Goal: Navigation & Orientation: Find specific page/section

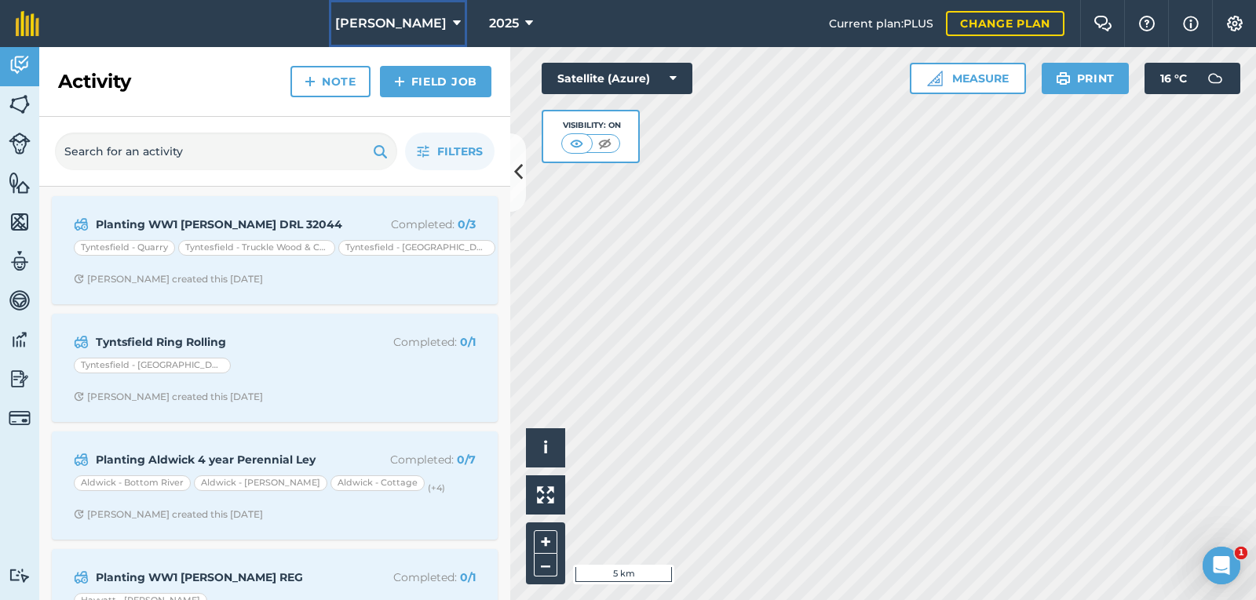
click at [453, 27] on icon at bounding box center [457, 23] width 8 height 19
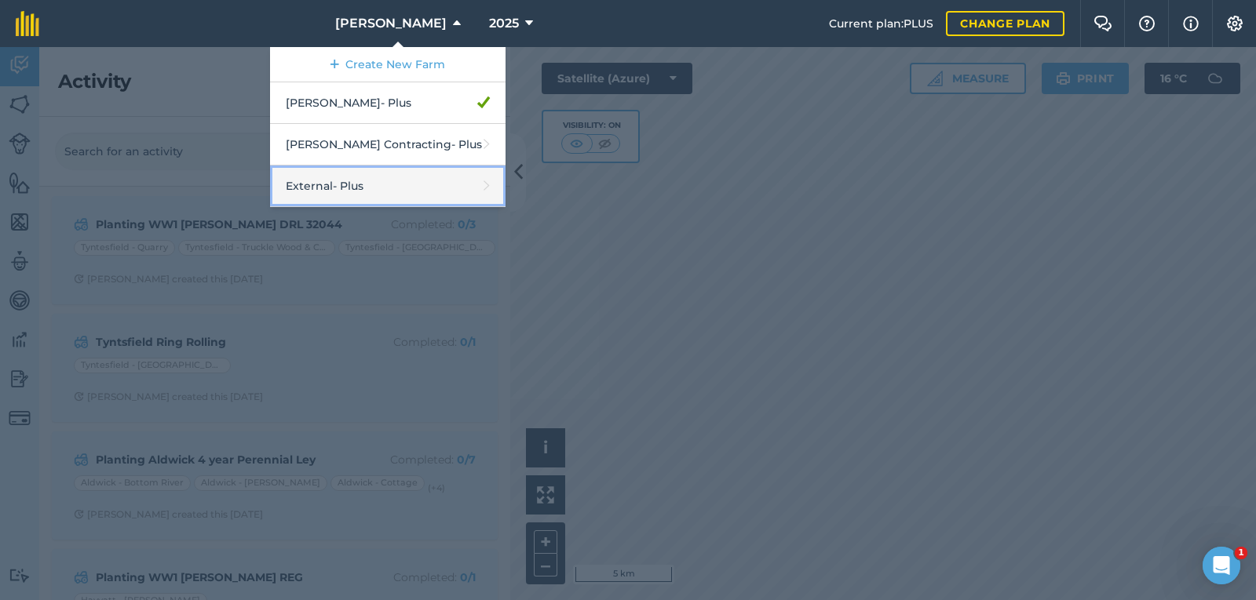
click at [353, 191] on link "External - Plus" at bounding box center [387, 187] width 235 height 42
